Goal: Browse casually: Explore the website without a specific task or goal

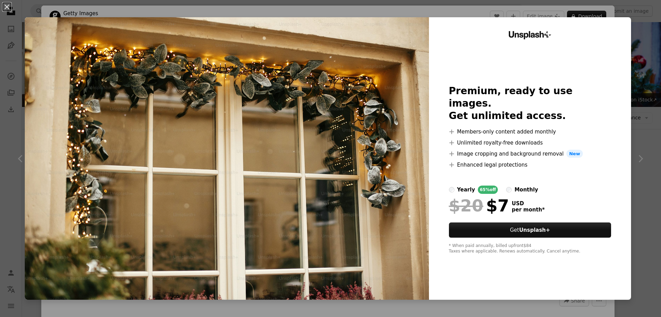
scroll to position [585, 0]
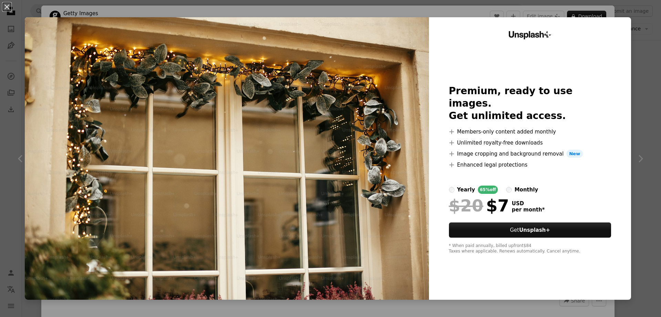
click at [635, 75] on div "An X shape Unsplash+ Premium, ready to use images. Get unlimited access. A plus…" at bounding box center [330, 158] width 661 height 317
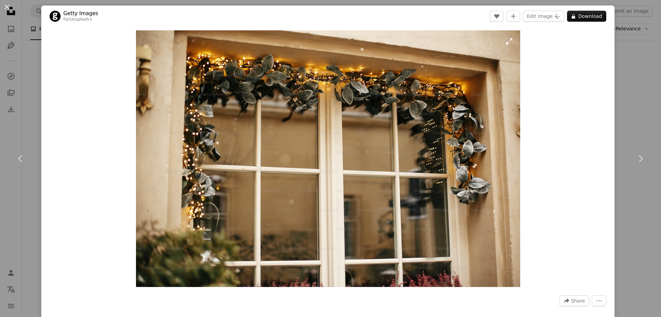
click at [400, 132] on img "Zoom in on this image" at bounding box center [328, 158] width 384 height 256
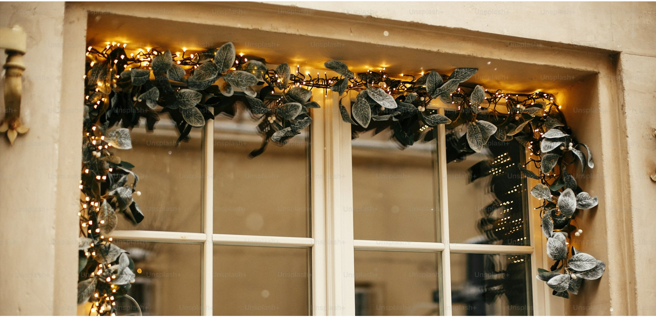
scroll to position [59, 0]
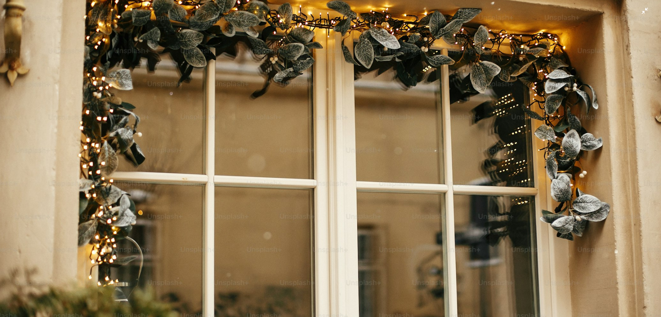
click at [400, 132] on img "Zoom out on this image" at bounding box center [331, 161] width 662 height 441
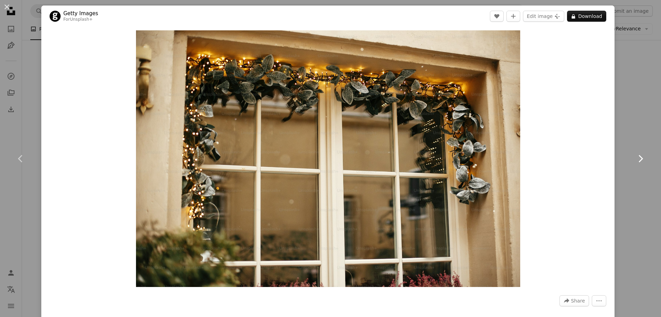
click at [625, 148] on link "Chevron right" at bounding box center [640, 158] width 41 height 66
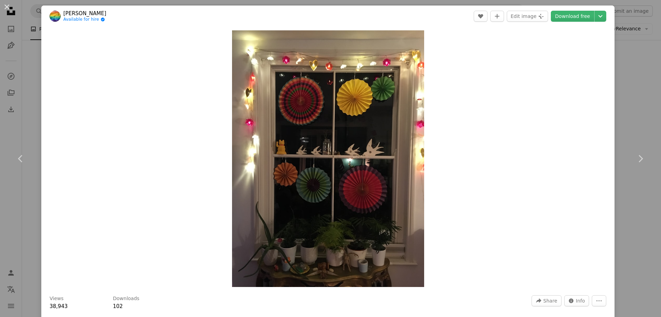
click at [624, 113] on div "An X shape Chevron left Chevron right [PERSON_NAME] Available for hire A checkm…" at bounding box center [330, 158] width 661 height 317
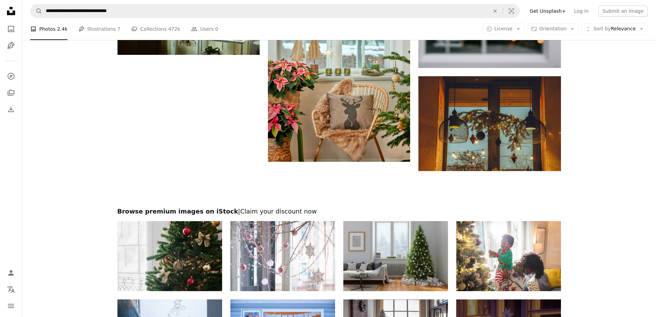
scroll to position [1309, 0]
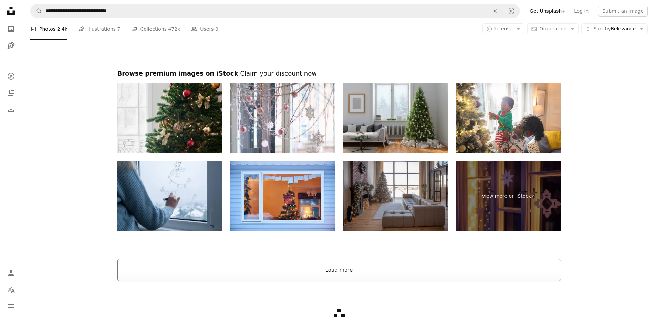
click at [290, 270] on button "Load more" at bounding box center [339, 270] width 444 height 22
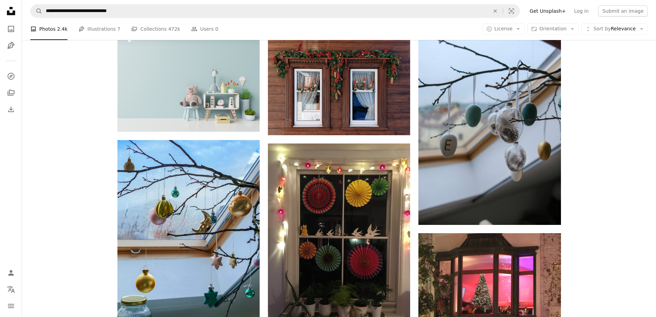
scroll to position [276, 0]
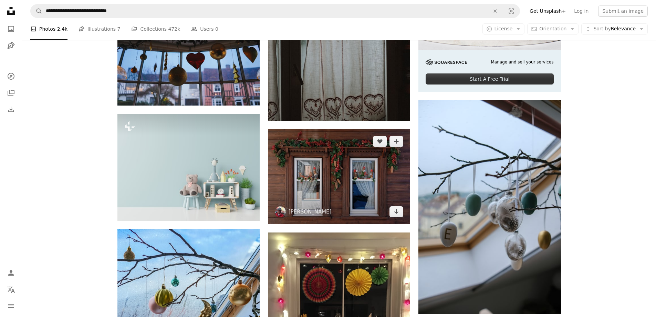
click at [324, 174] on img at bounding box center [339, 176] width 142 height 95
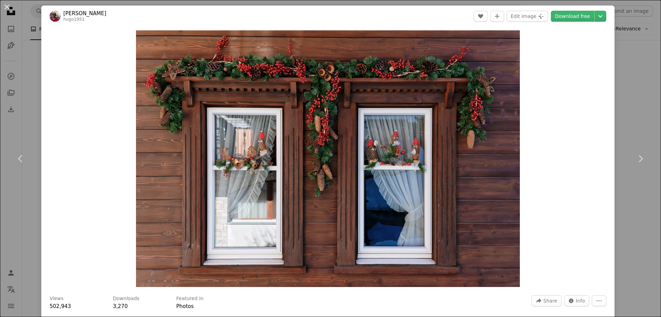
click at [636, 107] on div "An X shape Chevron left Chevron right [PERSON_NAME] hugo1951 A heart A plus sig…" at bounding box center [330, 158] width 661 height 317
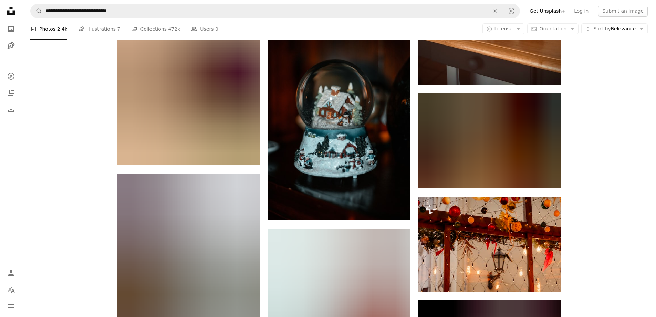
scroll to position [16945, 0]
